Goal: Transaction & Acquisition: Purchase product/service

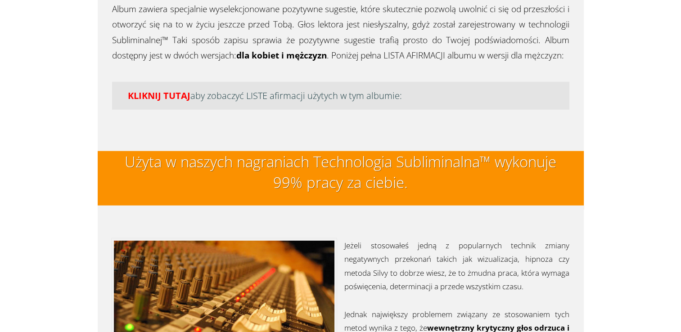
scroll to position [2149, 0]
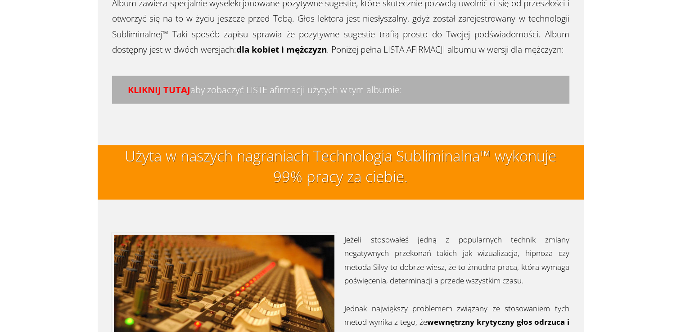
click at [166, 89] on span "KLIKNIJ TUTAJ" at bounding box center [159, 90] width 63 height 12
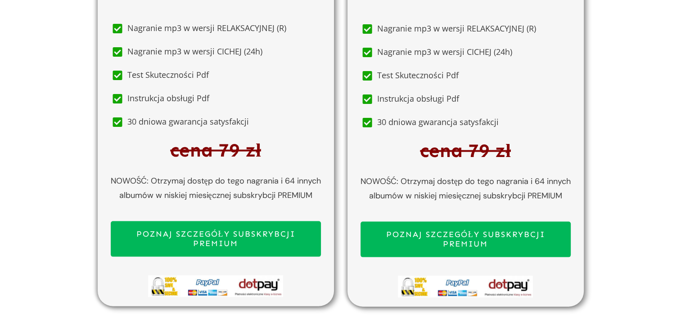
scroll to position [5242, 0]
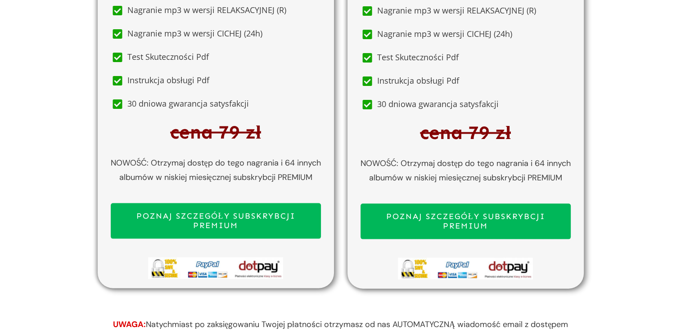
click at [468, 219] on span "POZNAJ SZCZEGÓŁY SUBSKRYBCJI PREMIUM" at bounding box center [465, 221] width 194 height 19
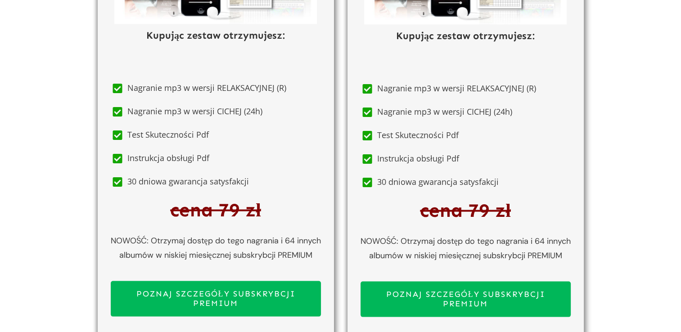
scroll to position [5170, 0]
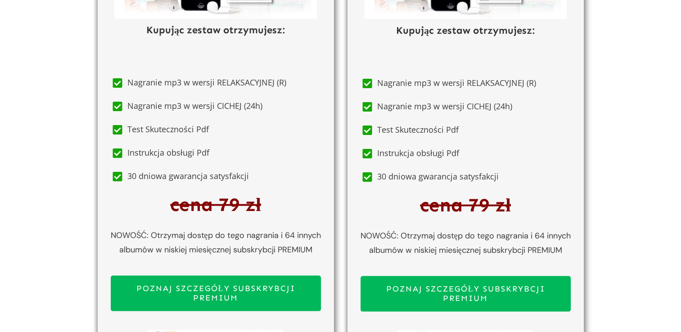
click at [247, 290] on span "POZNAJ SZCZEGÓŁY SUBSKRYBCJI PREMIUM" at bounding box center [216, 293] width 194 height 19
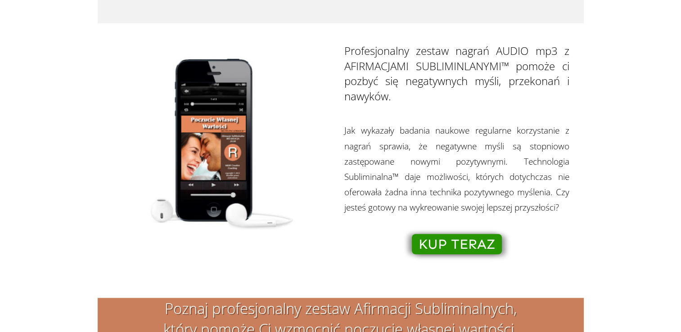
scroll to position [0, 0]
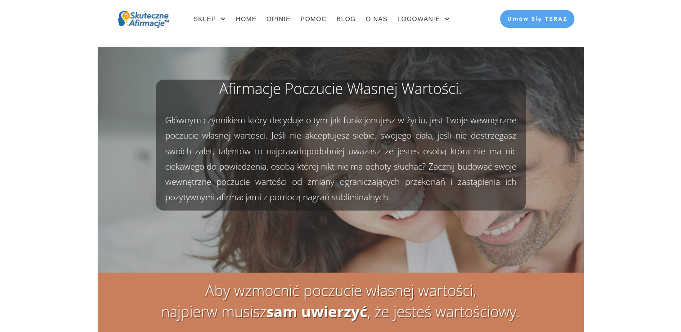
click at [313, 21] on span "POMOC" at bounding box center [313, 19] width 26 height 13
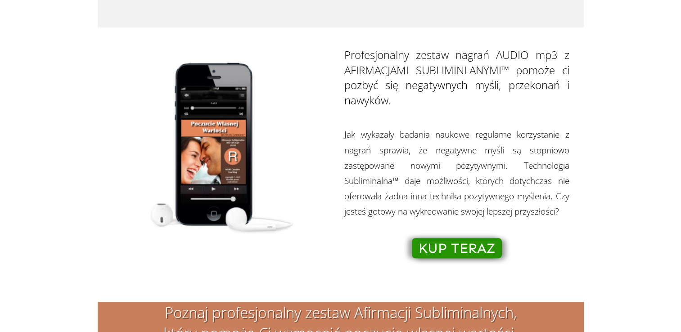
scroll to position [569, 0]
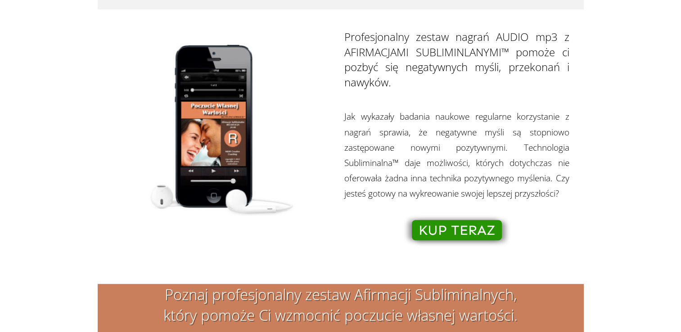
click at [452, 235] on span "KUP TERAZ" at bounding box center [456, 230] width 76 height 10
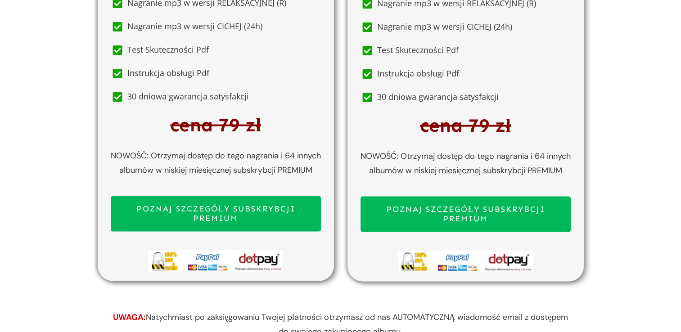
scroll to position [5255, 0]
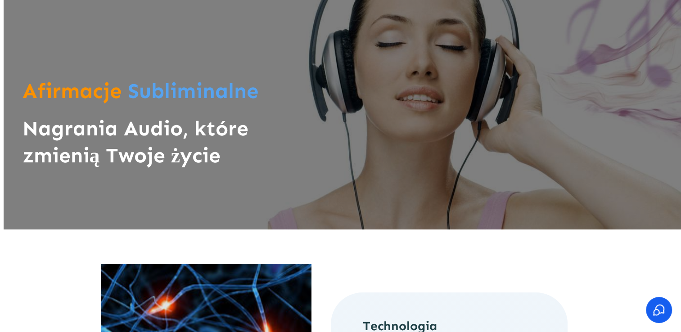
scroll to position [20, 0]
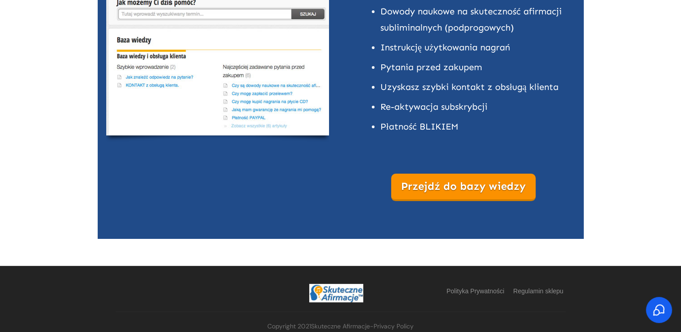
scroll to position [183, 0]
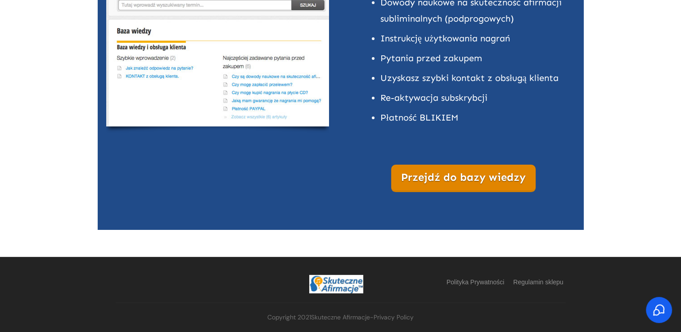
click at [466, 176] on span "Przejdź do bazy wiedzy" at bounding box center [463, 177] width 125 height 13
